Goal: Task Accomplishment & Management: Complete application form

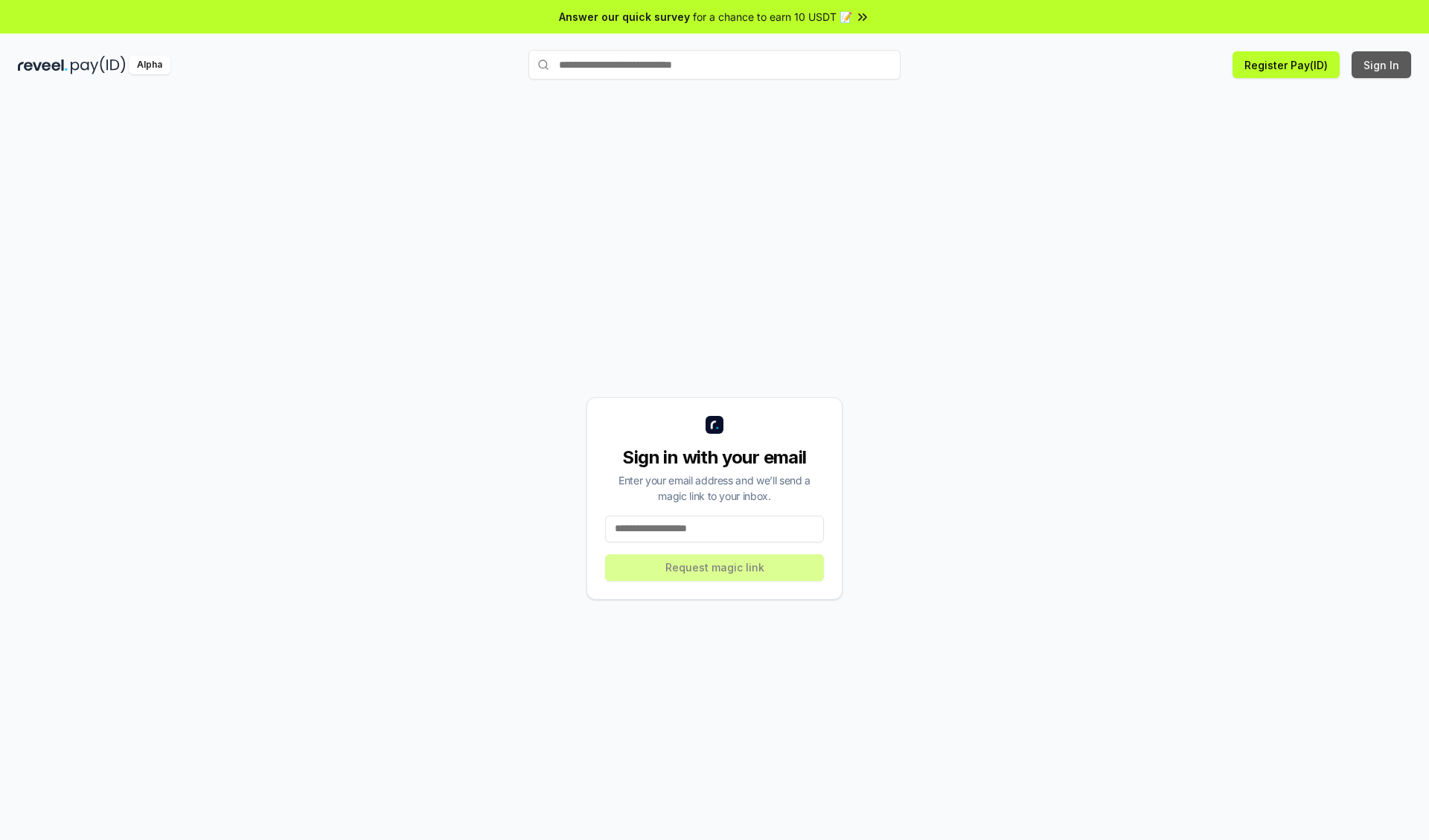
click at [1383, 65] on button "Sign In" at bounding box center [1381, 64] width 59 height 27
type input "**********"
click at [715, 567] on button "Request magic link" at bounding box center [714, 567] width 219 height 27
